Goal: Communication & Community: Answer question/provide support

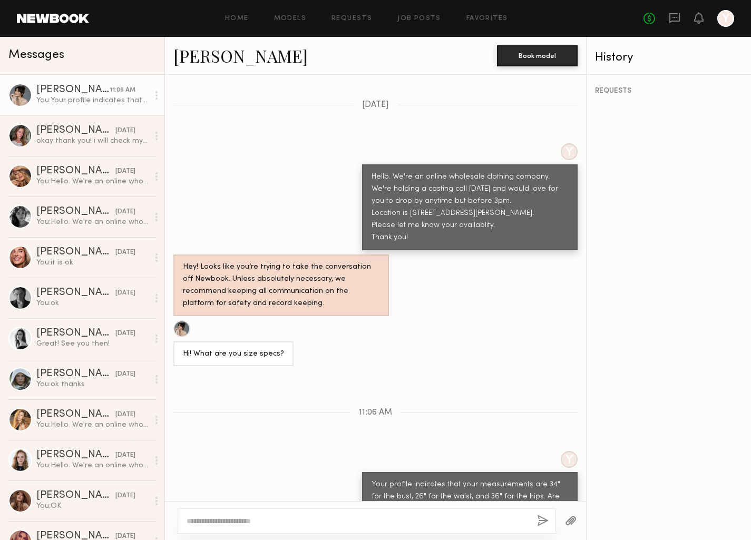
scroll to position [499, 0]
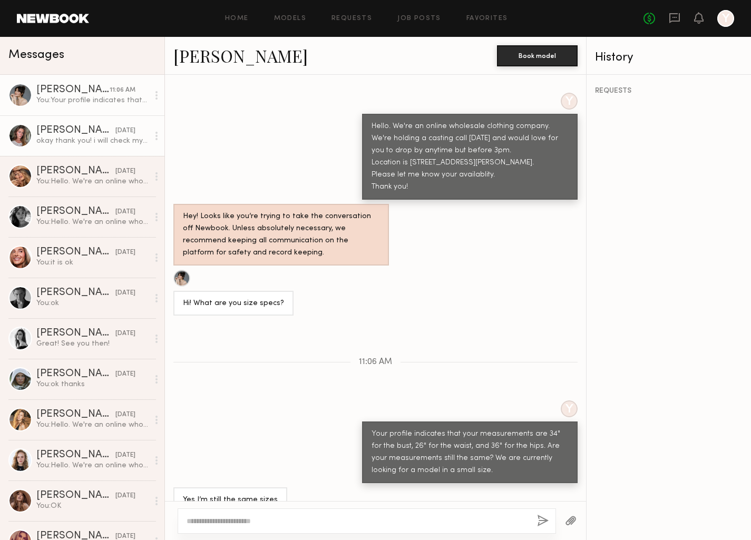
click at [66, 139] on div "okay thank you! i will check my availability and circle back" at bounding box center [92, 141] width 112 height 10
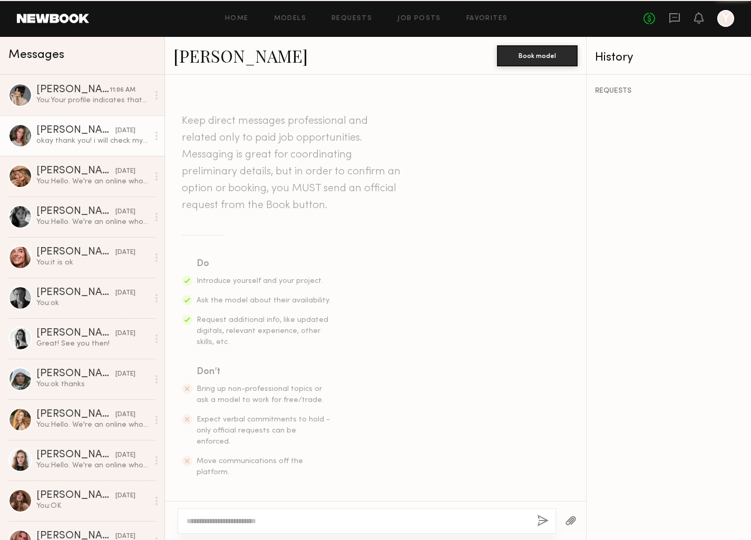
scroll to position [282, 0]
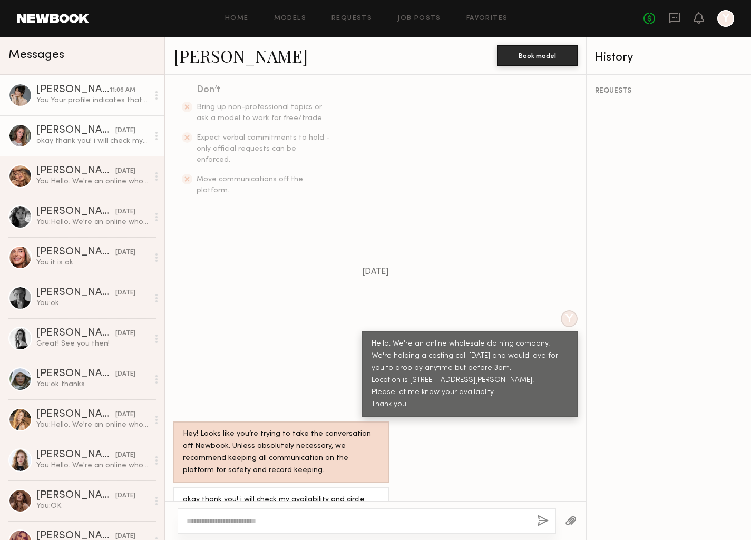
click at [83, 98] on div "You: Your profile indicates that your measurements are 34" for the bust, 26" fo…" at bounding box center [92, 100] width 112 height 10
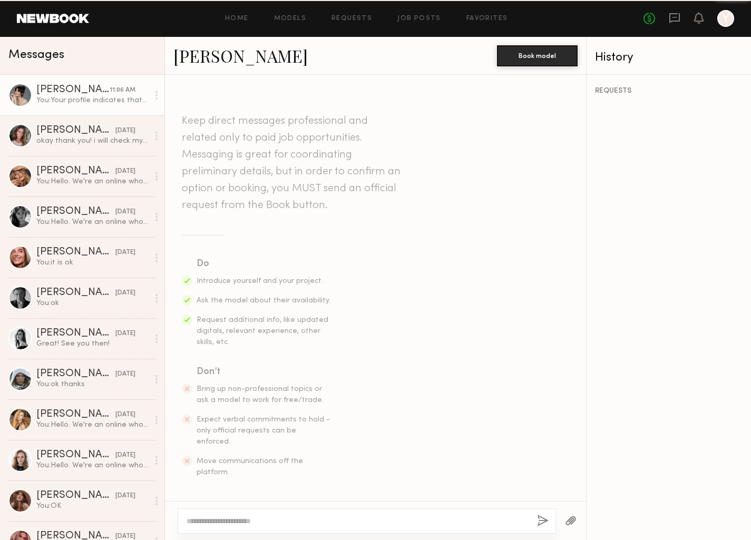
scroll to position [499, 0]
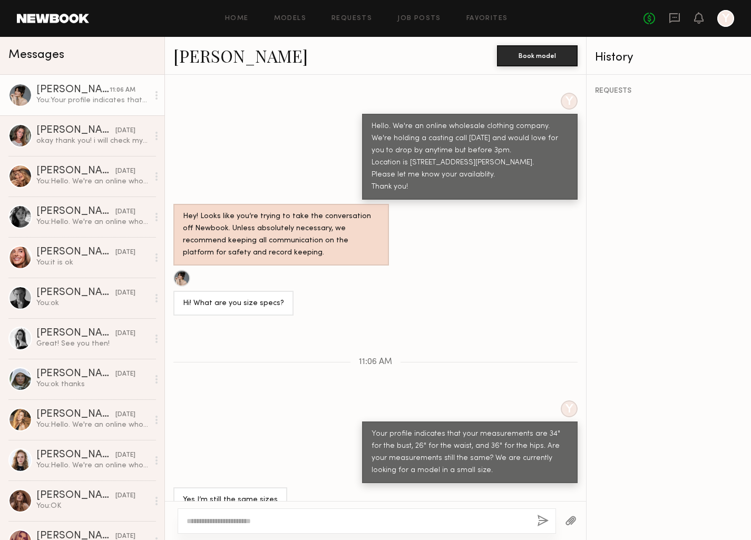
click at [200, 523] on textarea at bounding box center [357, 521] width 342 height 11
click at [283, 521] on textarea at bounding box center [357, 521] width 342 height 11
click at [233, 519] on textarea at bounding box center [357, 521] width 342 height 11
type textarea "**********"
click at [539, 519] on button "button" at bounding box center [543, 521] width 12 height 13
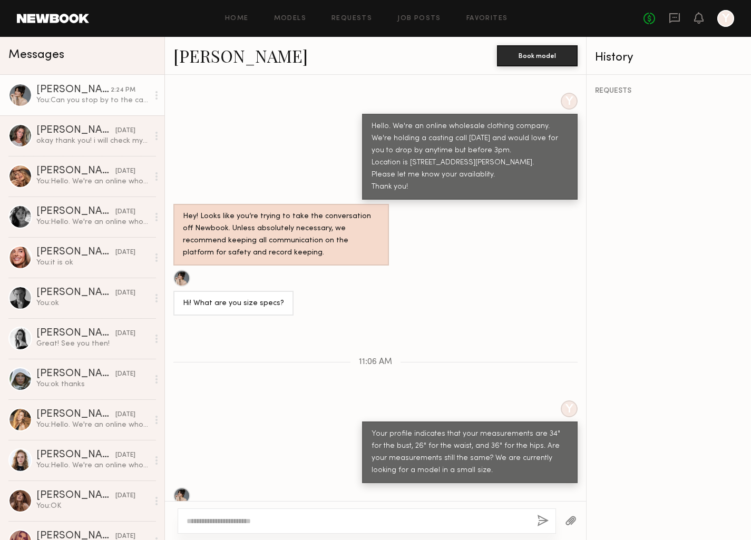
scroll to position [562, 0]
